Goal: Task Accomplishment & Management: Complete application form

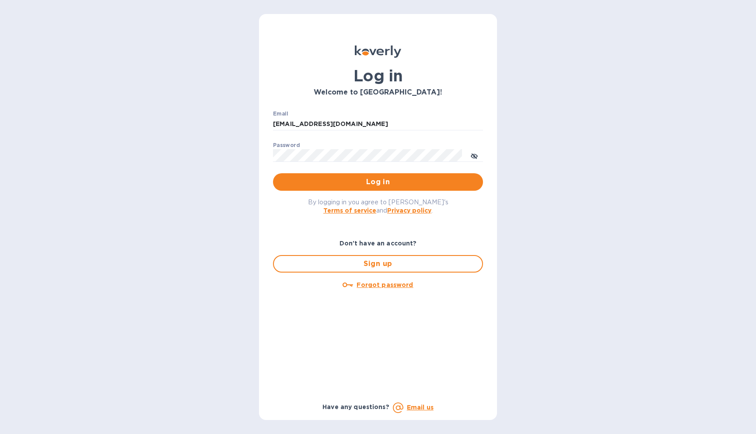
click at [398, 114] on div "Email tiagocsuaid@icloud.com ​" at bounding box center [378, 127] width 210 height 32
click at [397, 123] on input "tiagocsuaid@icloud.com" at bounding box center [378, 124] width 210 height 13
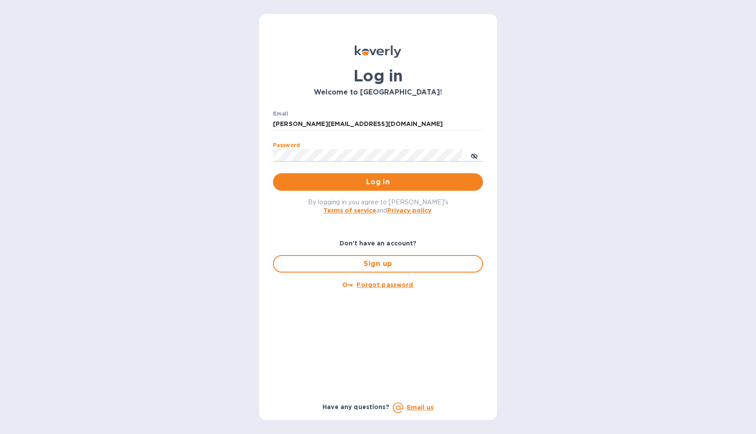
click at [273, 173] on button "Log in" at bounding box center [378, 182] width 210 height 18
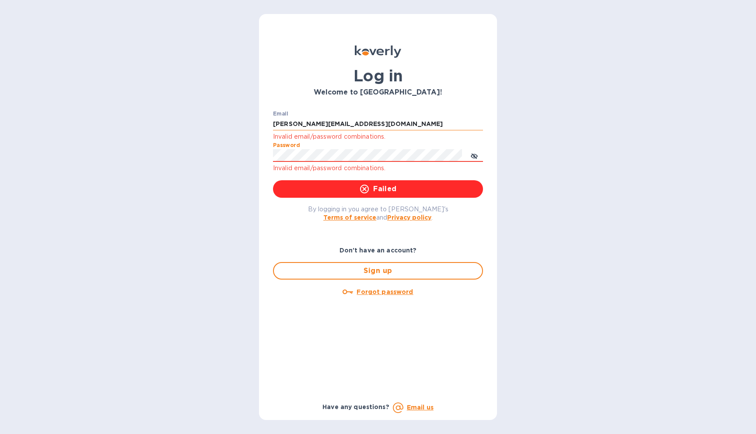
click at [428, 126] on input "[PERSON_NAME][EMAIL_ADDRESS][DOMAIN_NAME]" at bounding box center [378, 124] width 210 height 13
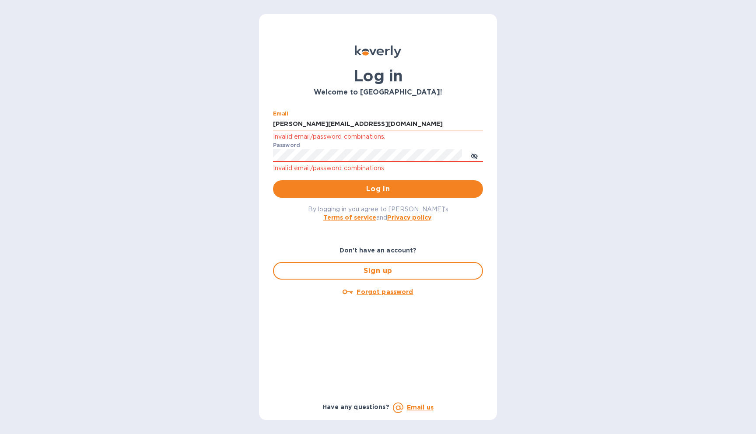
type input "[PERSON_NAME][EMAIL_ADDRESS][DOMAIN_NAME]"
click at [479, 158] on button "toggle password visibility" at bounding box center [475, 156] width 18 height 18
click at [273, 180] on button "Log in" at bounding box center [378, 189] width 210 height 18
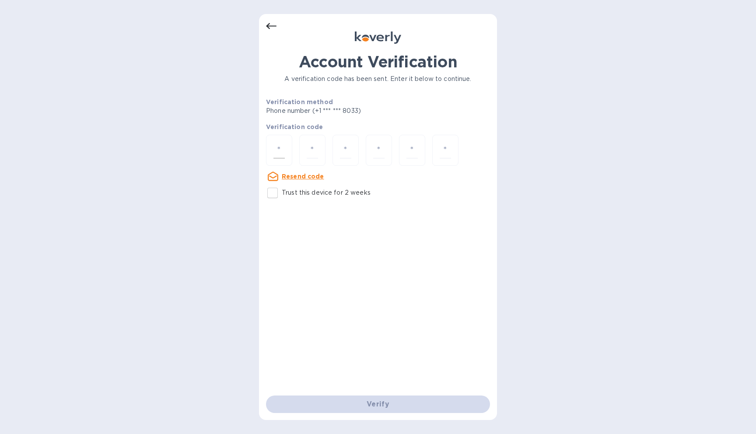
click at [281, 151] on input "number" at bounding box center [279, 150] width 11 height 16
type input "5"
type input "4"
type input "0"
type input "8"
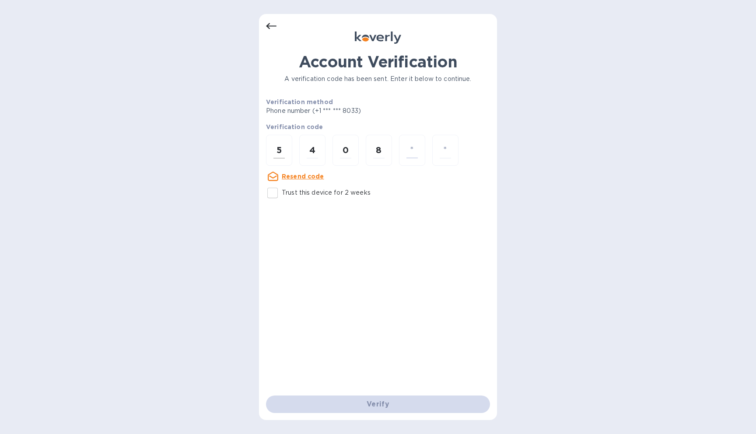
type input "6"
type input "2"
type input "4"
click at [284, 151] on input "number" at bounding box center [279, 150] width 11 height 16
type input "5"
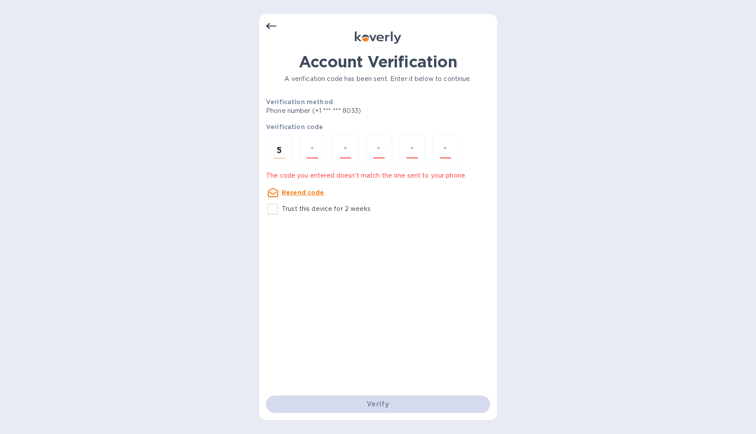
type input "4"
type input "0"
type input "8"
type input "9"
type input "2"
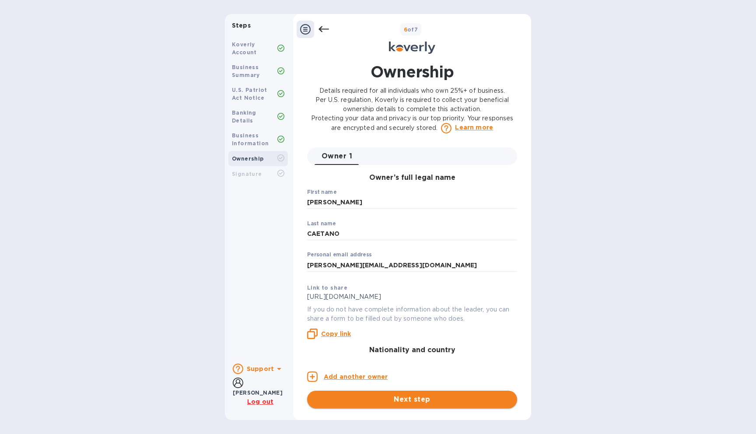
click at [408, 400] on span "Next step" at bounding box center [412, 399] width 196 height 11
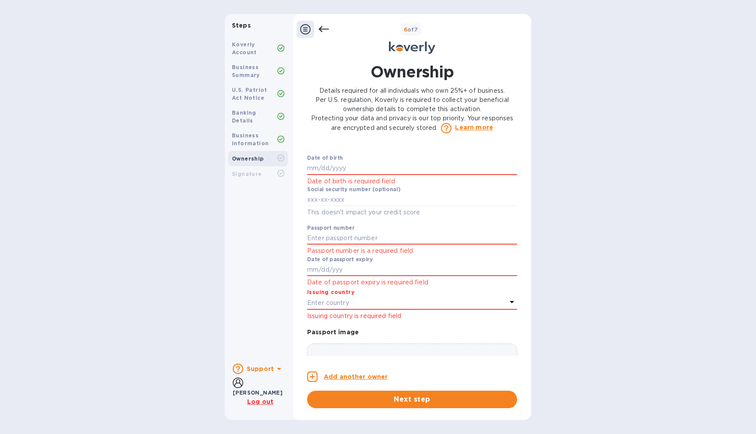
scroll to position [540, 0]
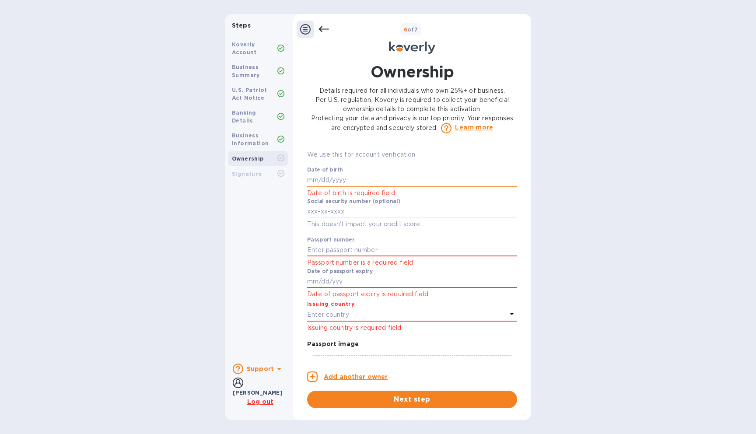
click at [435, 177] on input "text" at bounding box center [412, 180] width 210 height 13
type input "***96"
click at [425, 253] on input "text" at bounding box center [412, 250] width 210 height 13
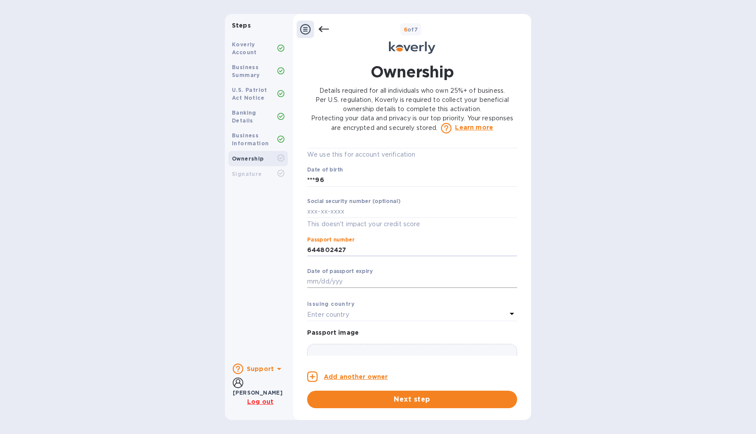
type input "***27"
click at [407, 284] on input "text" at bounding box center [412, 281] width 210 height 13
type input "***29"
click at [432, 312] on div "Enter country" at bounding box center [407, 315] width 200 height 12
click at [411, 339] on input "text" at bounding box center [413, 339] width 158 height 13
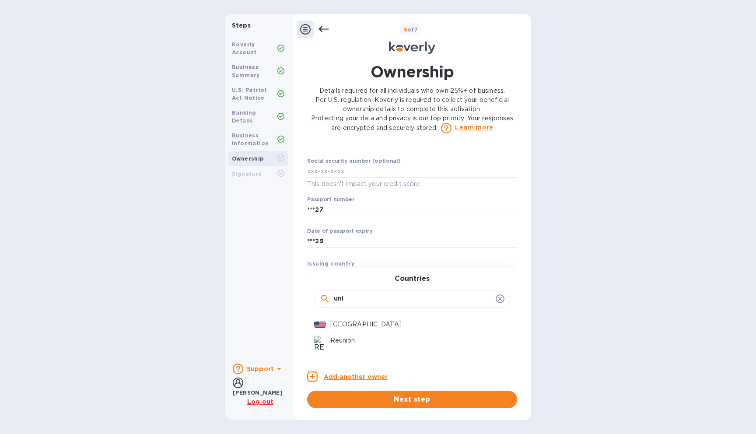
scroll to position [564, 0]
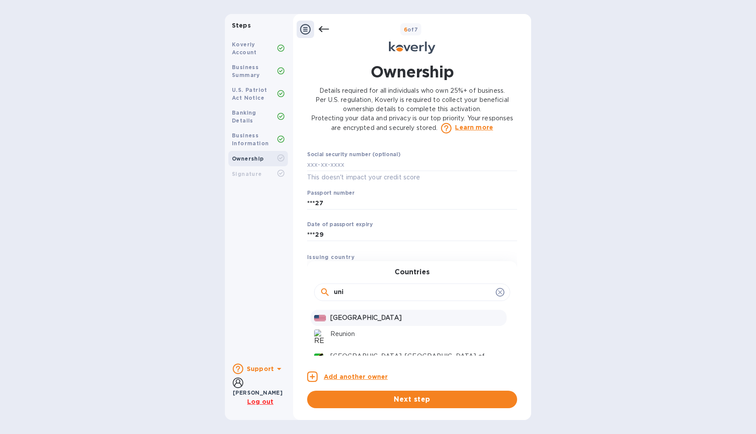
type input "uni"
click at [400, 319] on p "[GEOGRAPHIC_DATA]" at bounding box center [416, 317] width 173 height 9
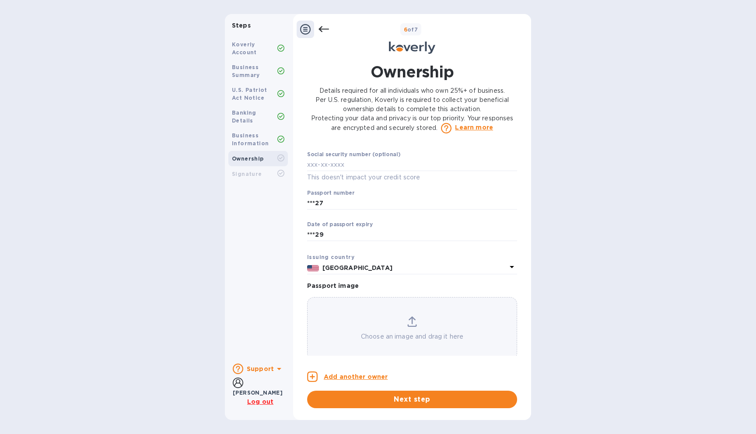
scroll to position [576, 0]
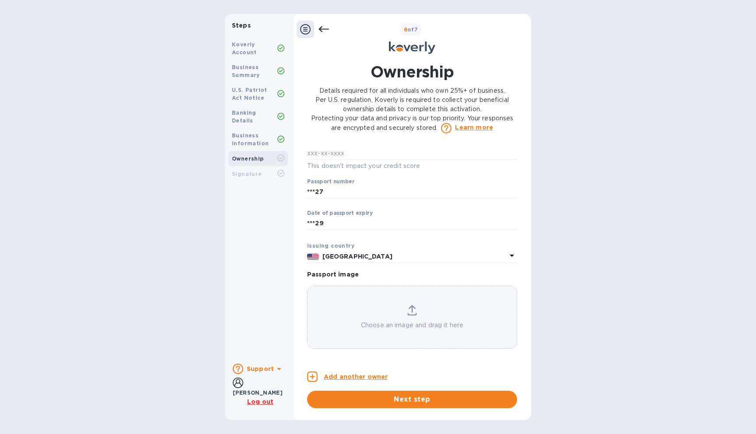
click at [420, 307] on div "Choose an image and drag it here" at bounding box center [412, 317] width 209 height 25
click at [440, 307] on div "Choose an image and drag it here" at bounding box center [412, 316] width 209 height 25
click at [457, 295] on div "Choose an image and drag it here" at bounding box center [412, 316] width 210 height 63
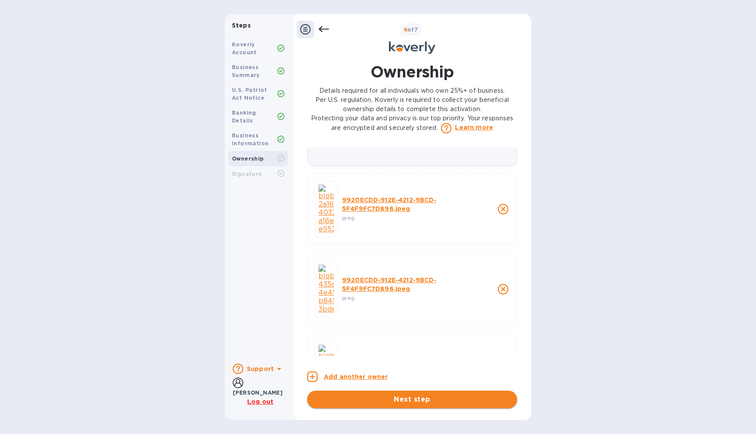
click at [384, 400] on span "Next step" at bounding box center [412, 399] width 196 height 11
click at [469, 401] on span "Next step" at bounding box center [412, 399] width 196 height 11
click at [500, 364] on icon "close" at bounding box center [503, 369] width 11 height 11
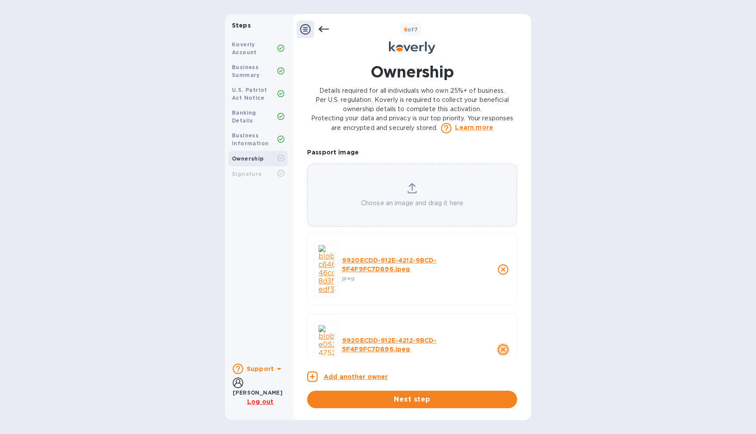
click at [498, 344] on icon "close" at bounding box center [503, 349] width 11 height 11
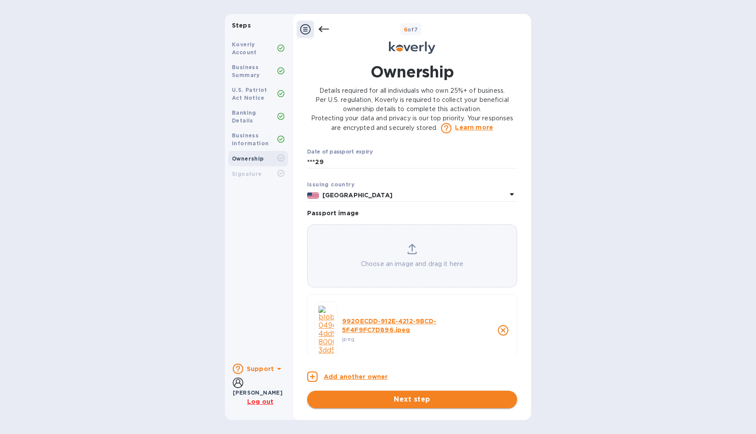
click at [440, 395] on span "Next step" at bounding box center [412, 399] width 196 height 11
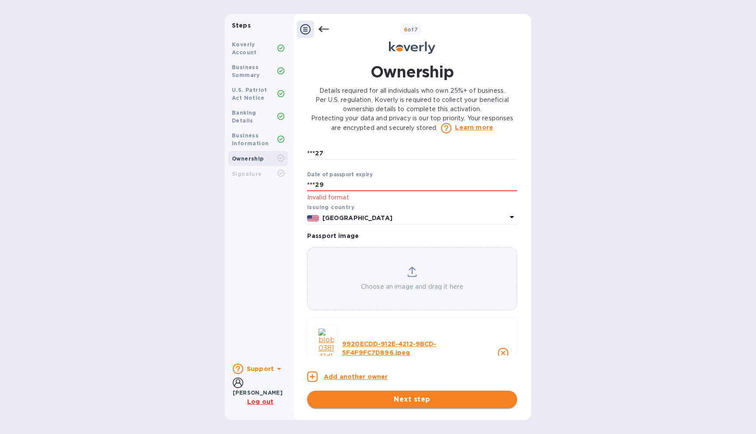
scroll to position [659, 0]
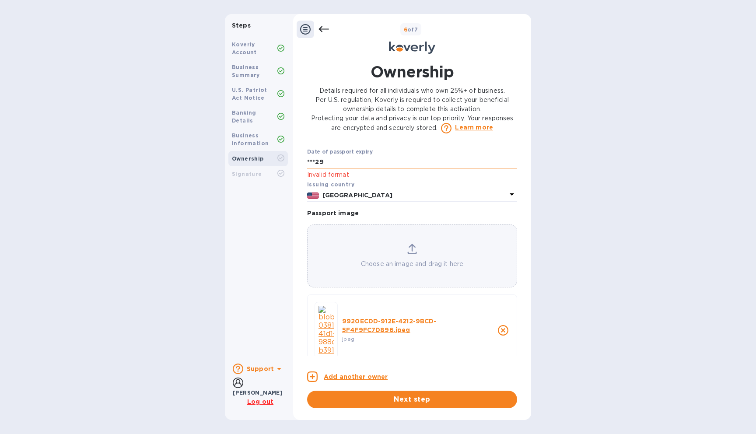
click at [454, 164] on input "***29" at bounding box center [412, 162] width 210 height 13
type input "***29"
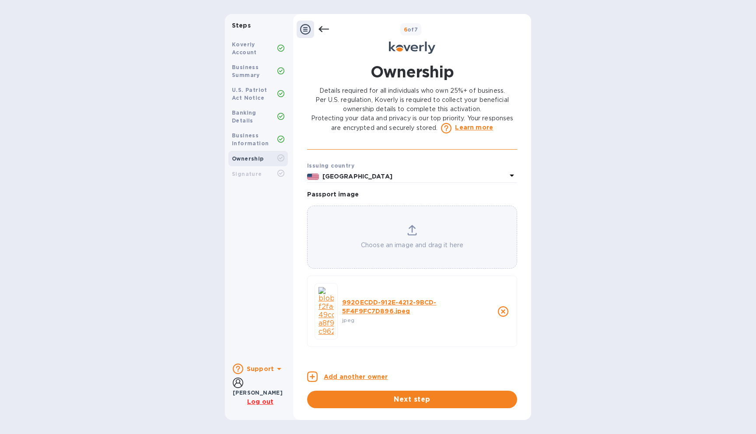
scroll to position [636, 0]
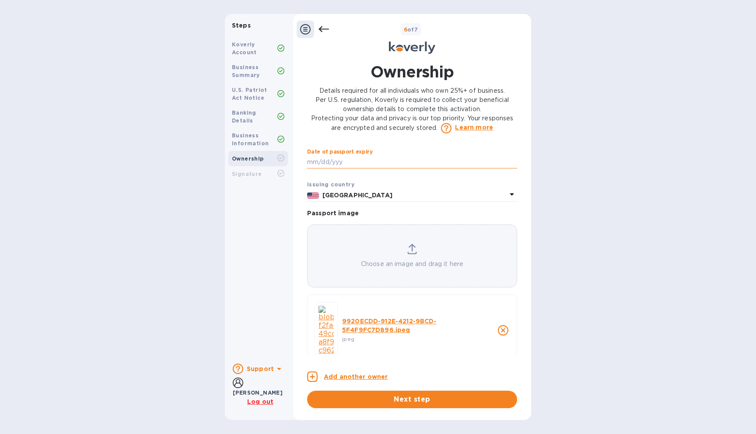
type input "0"
type input "***29"
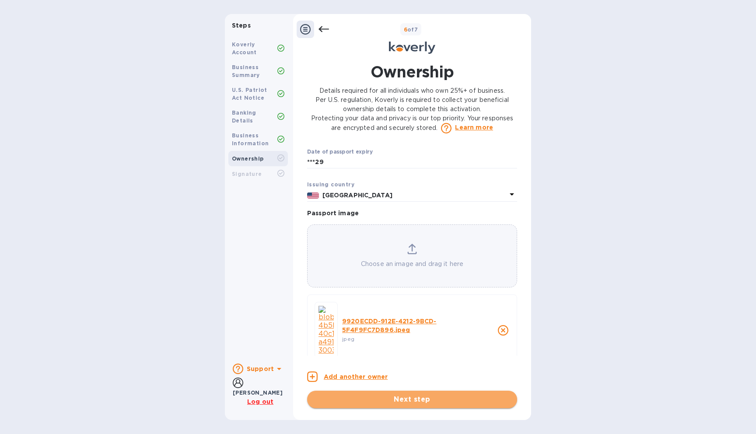
click at [426, 401] on span "Next step" at bounding box center [412, 399] width 196 height 11
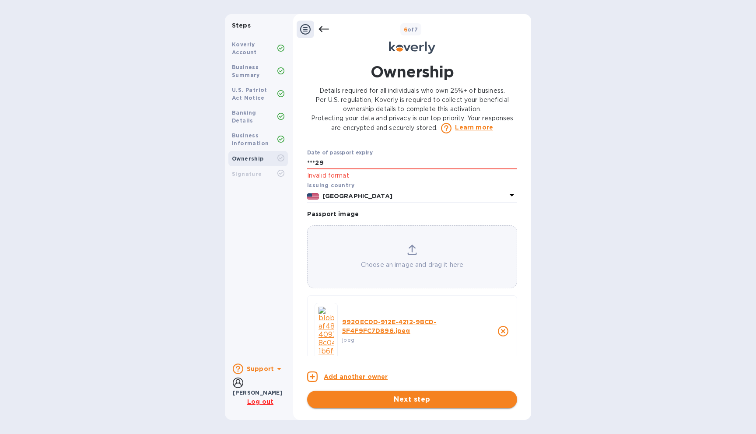
scroll to position [659, 0]
click at [437, 162] on input "***29" at bounding box center [412, 162] width 210 height 13
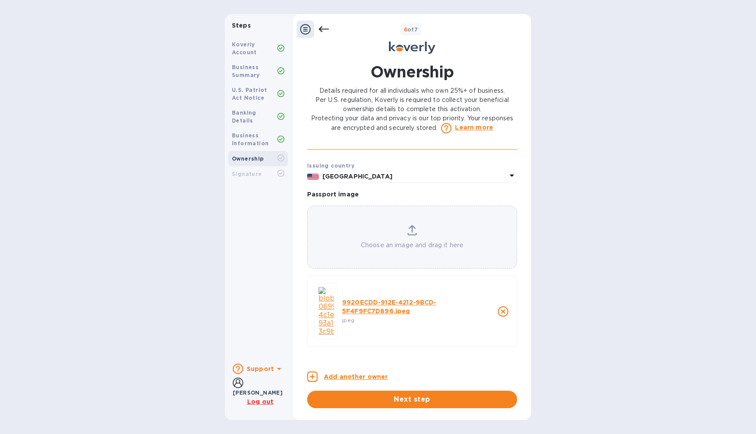
scroll to position [636, 0]
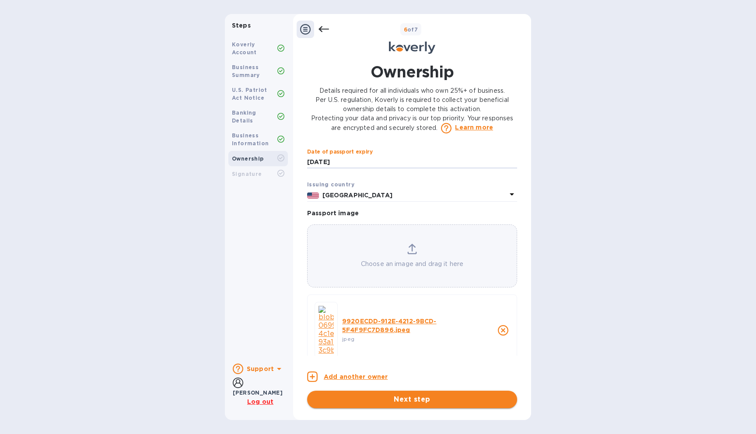
type input "***29"
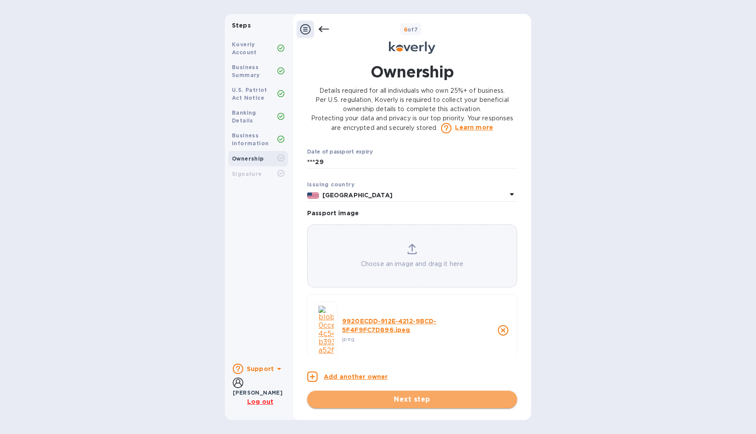
click at [459, 405] on button "Next step" at bounding box center [412, 400] width 210 height 18
click at [458, 405] on button "Next step" at bounding box center [412, 400] width 210 height 18
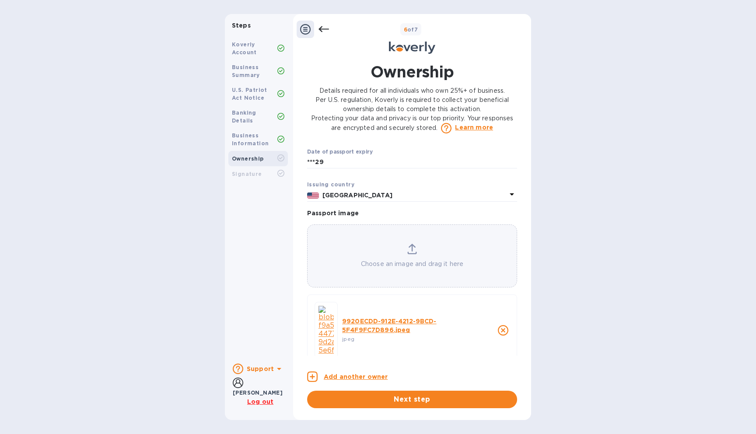
click at [607, 158] on div "Steps Koverly Account Business Summary U.S. Patriot Act Notice Banking Details …" at bounding box center [378, 217] width 756 height 406
click at [349, 172] on p "​" at bounding box center [412, 175] width 210 height 10
click at [349, 163] on input "***29" at bounding box center [412, 162] width 210 height 13
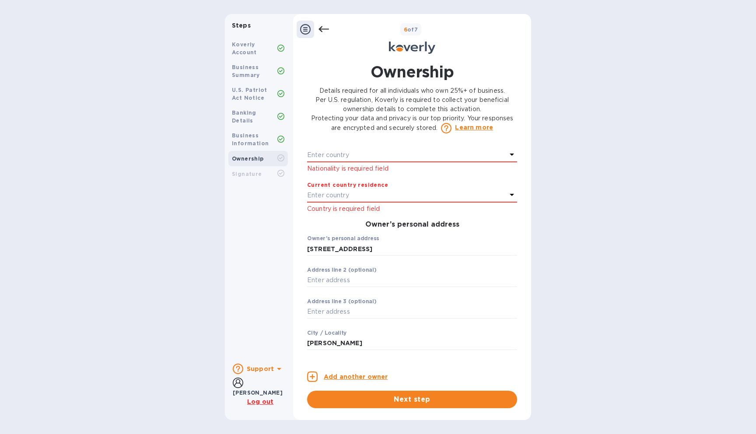
scroll to position [216, 0]
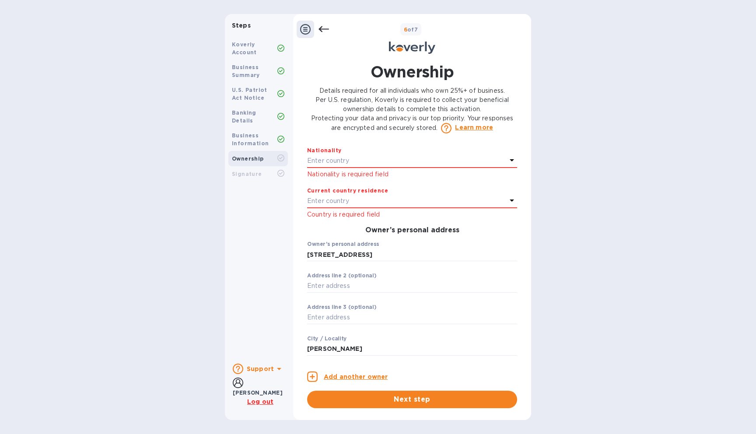
click at [379, 167] on div "Enter country" at bounding box center [407, 161] width 200 height 12
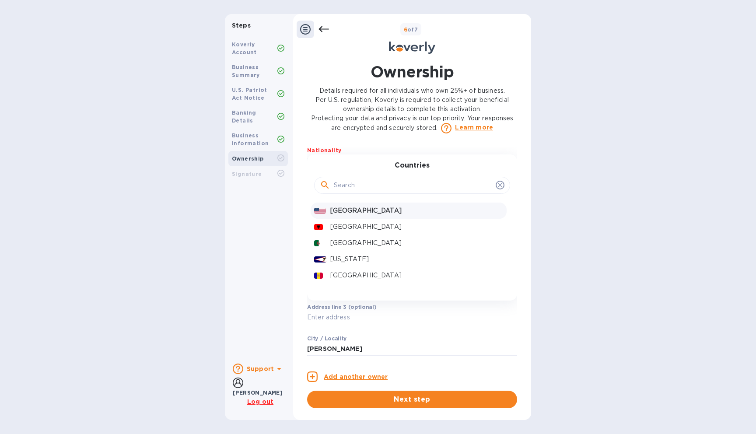
click at [375, 214] on p "[GEOGRAPHIC_DATA]" at bounding box center [416, 210] width 173 height 9
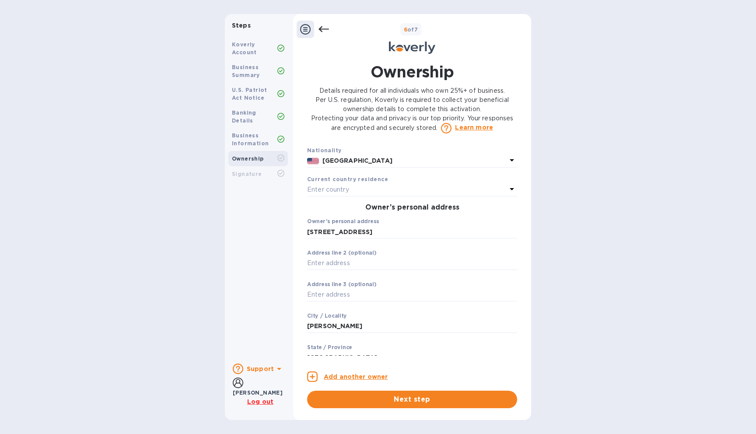
click at [375, 213] on div "Owner 1 0 Owner’s full legal name First name [PERSON_NAME] ​ Last name [PERSON_…" at bounding box center [412, 251] width 210 height 208
click at [356, 193] on div "Enter country" at bounding box center [407, 190] width 200 height 12
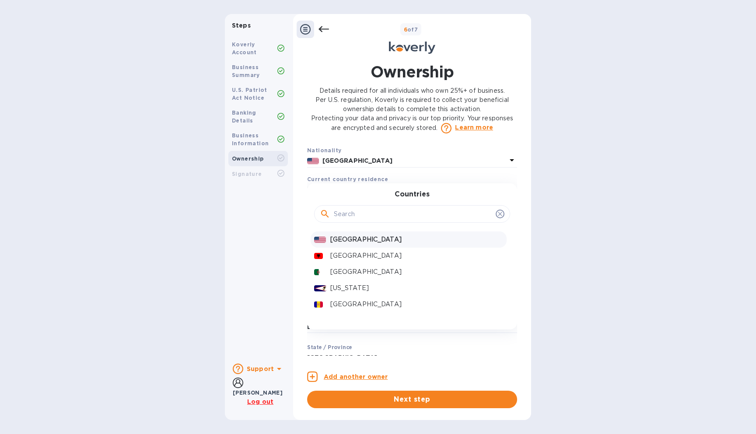
click at [365, 244] on p "[GEOGRAPHIC_DATA]" at bounding box center [416, 239] width 173 height 9
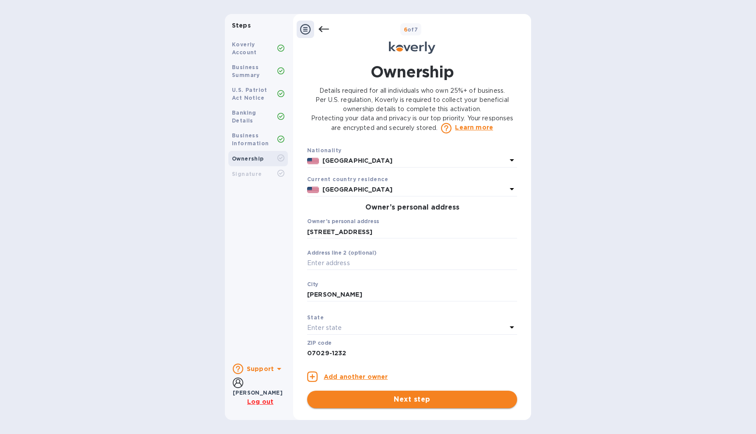
click at [433, 398] on span "Next step" at bounding box center [412, 399] width 196 height 11
click at [351, 333] on div "Enter state" at bounding box center [407, 328] width 200 height 12
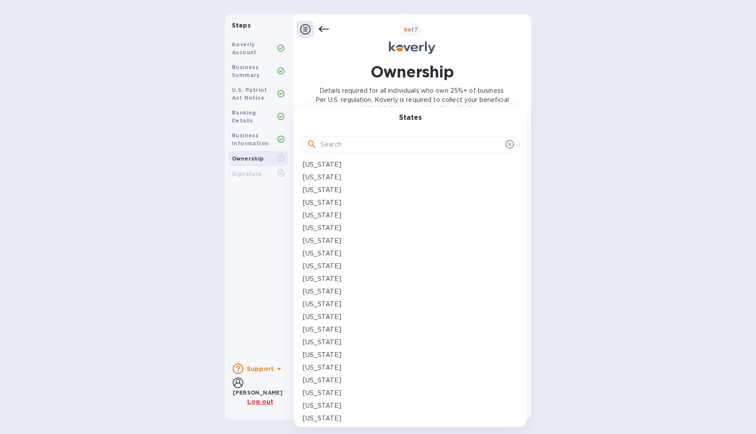
click at [360, 142] on input "text" at bounding box center [411, 144] width 181 height 13
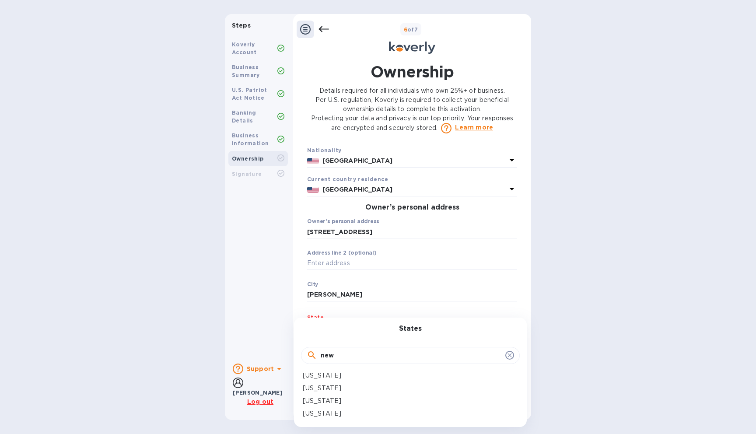
type input "new"
click at [339, 390] on div "[US_STATE]" at bounding box center [410, 388] width 215 height 9
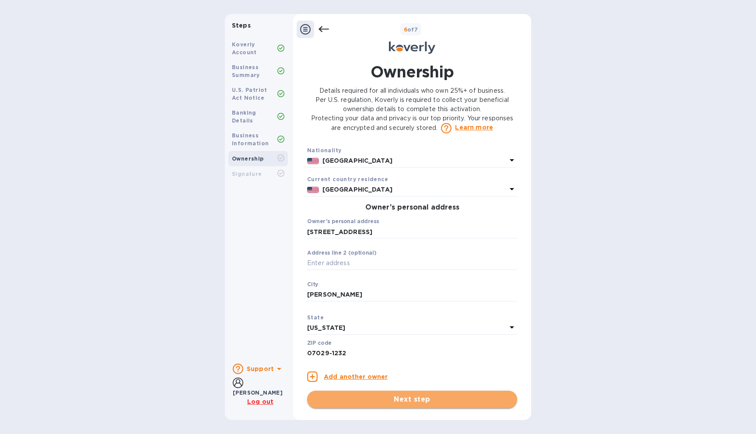
click at [350, 392] on button "Next step" at bounding box center [412, 400] width 210 height 18
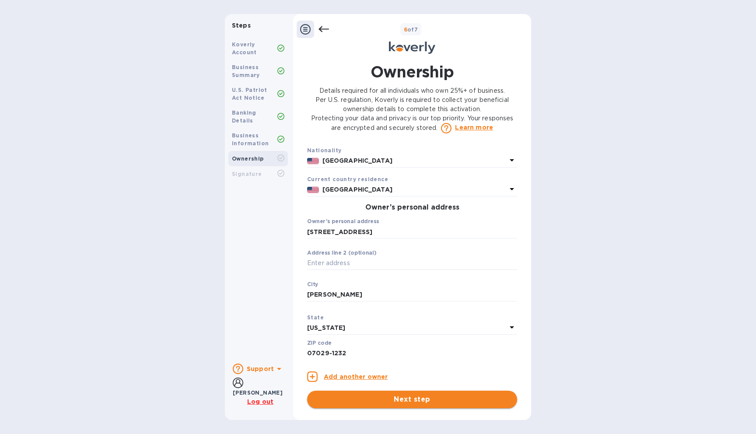
click at [351, 402] on span "Next step" at bounding box center [412, 399] width 196 height 11
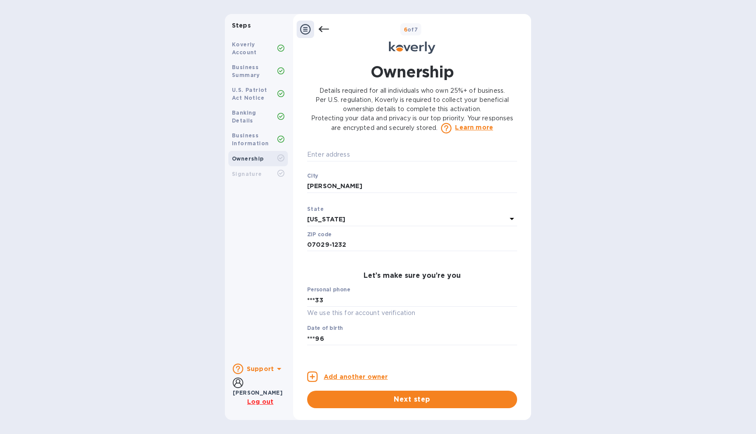
scroll to position [358, 0]
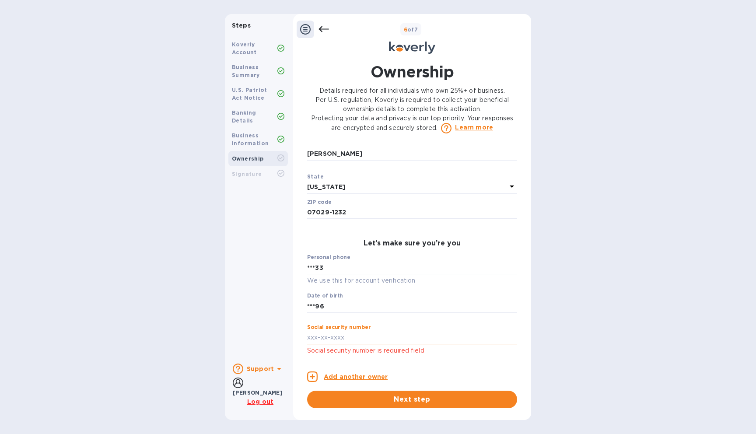
click at [394, 338] on input "text" at bounding box center [412, 337] width 210 height 13
click at [392, 396] on span "Next step" at bounding box center [412, 399] width 196 height 11
type input "***43"
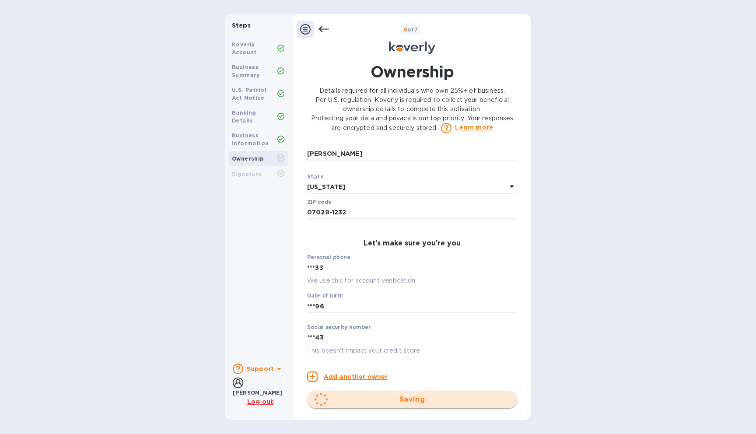
click at [392, 396] on div "Saving" at bounding box center [412, 400] width 210 height 18
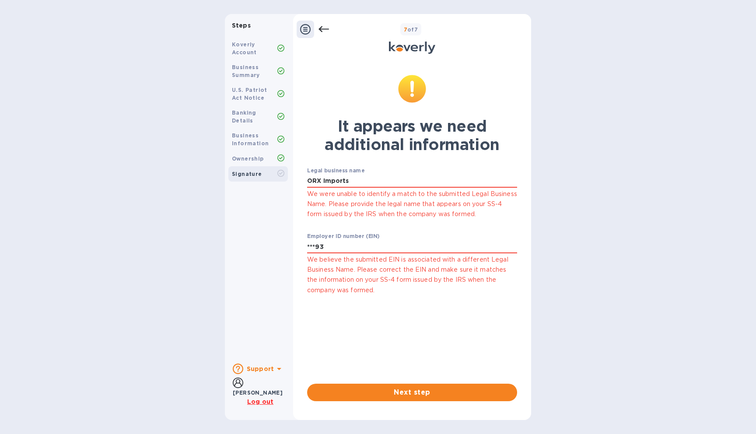
click at [319, 35] on div at bounding box center [313, 30] width 32 height 18
click at [336, 28] on div "7 of 7" at bounding box center [428, 29] width 199 height 13
click at [321, 30] on icon at bounding box center [324, 29] width 11 height 6
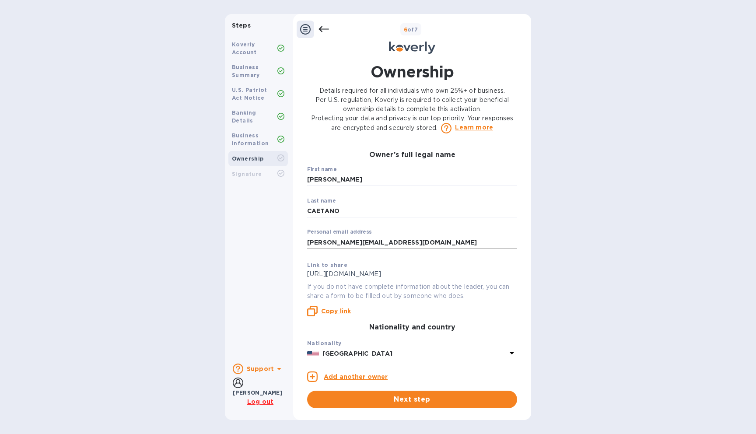
scroll to position [0, 0]
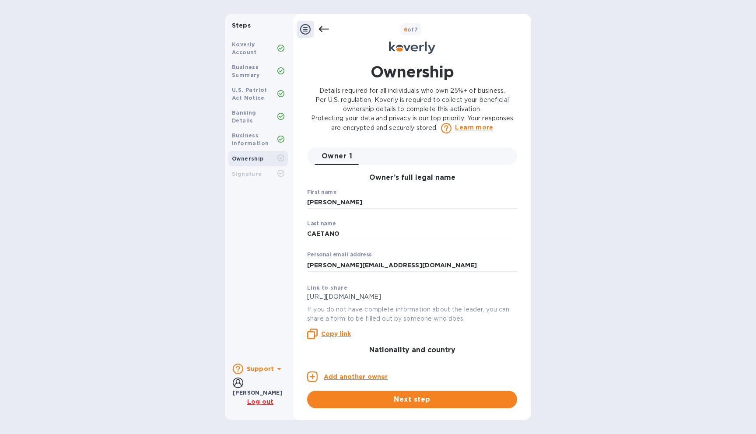
click at [242, 132] on b "Business Information" at bounding box center [250, 139] width 37 height 14
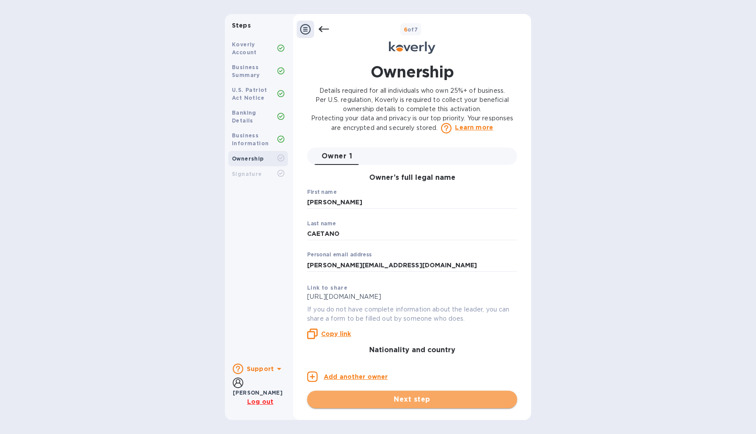
click at [407, 398] on span "Next step" at bounding box center [412, 399] width 196 height 11
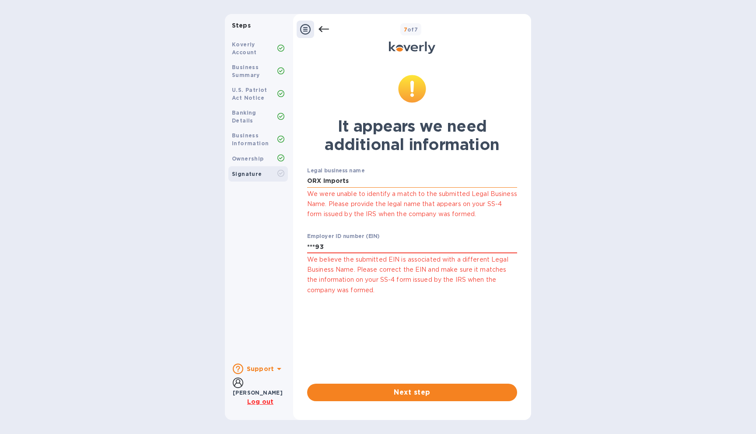
click at [378, 183] on input "ORX Imports" at bounding box center [412, 181] width 210 height 13
type input "ORX Imports LLC"
click at [367, 246] on input "***93" at bounding box center [412, 246] width 210 height 13
drag, startPoint x: 333, startPoint y: 273, endPoint x: 410, endPoint y: 394, distance: 144.2
click at [333, 273] on p "We believe the submitted EIN is associated with a different Legal Business Name…" at bounding box center [412, 275] width 210 height 41
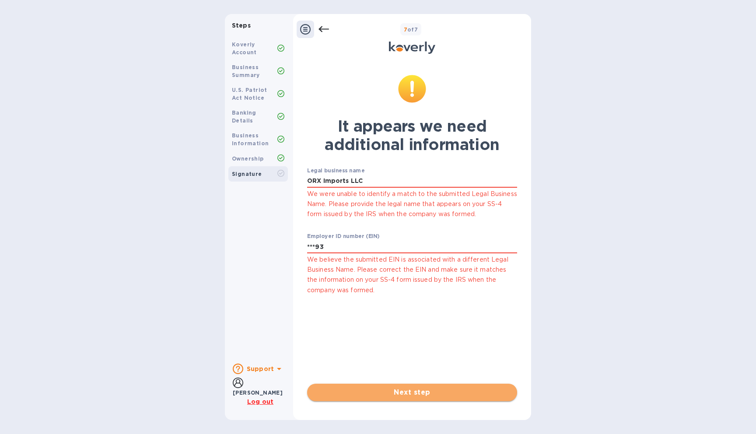
click at [394, 393] on span "Next step" at bounding box center [412, 392] width 196 height 11
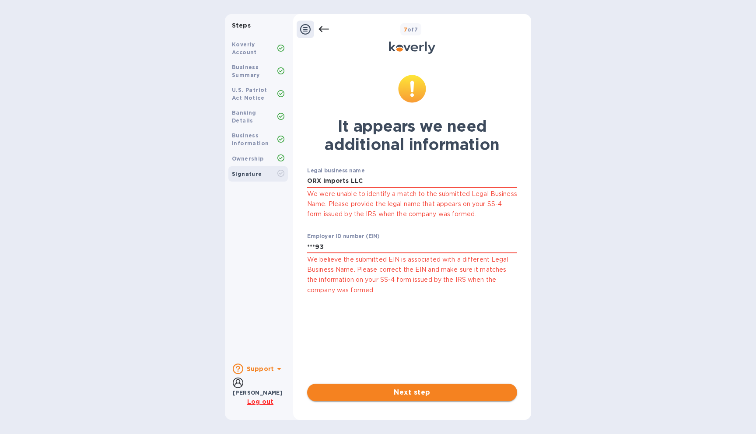
click at [394, 393] on span "Next step" at bounding box center [412, 392] width 196 height 11
click at [419, 395] on span "Next step" at bounding box center [412, 392] width 196 height 11
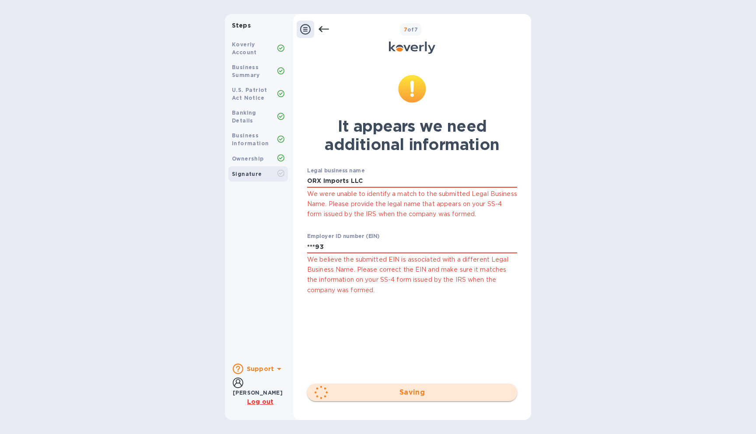
click at [410, 394] on div "Saving" at bounding box center [412, 393] width 210 height 18
